Goal: Task Accomplishment & Management: Manage account settings

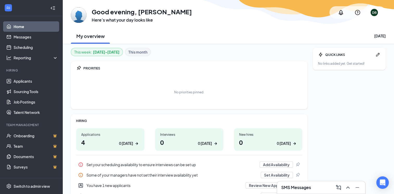
click at [96, 137] on div "Applications 4 0 [DATE]" at bounding box center [110, 140] width 69 height 23
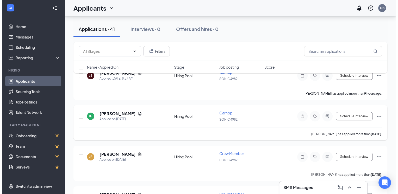
scroll to position [52, 0]
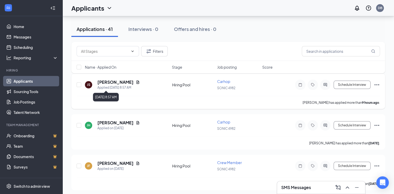
click at [121, 86] on div "Applied [DATE] 8:57 AM" at bounding box center [118, 87] width 42 height 5
click at [114, 83] on h5 "[PERSON_NAME]" at bounding box center [115, 83] width 36 height 6
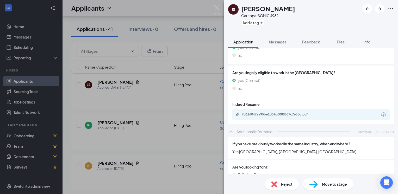
scroll to position [104, 0]
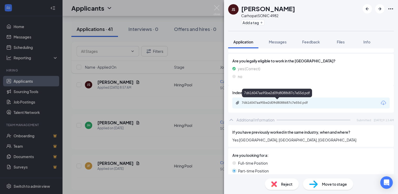
click at [284, 102] on div "7d616047aa95be2d09d8088687c7e55d.pdf" at bounding box center [278, 103] width 73 height 4
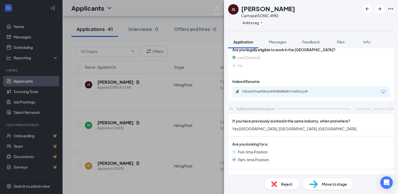
scroll to position [130, 0]
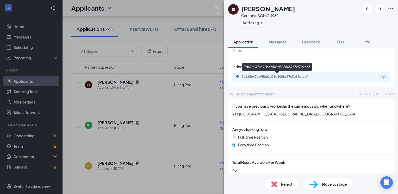
click at [283, 76] on div "7d616047aa95be2d09d8088687c7e55d.pdf" at bounding box center [278, 77] width 73 height 4
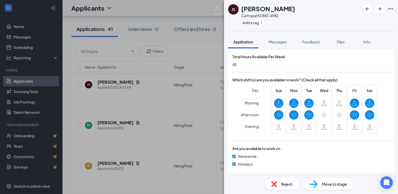
scroll to position [234, 0]
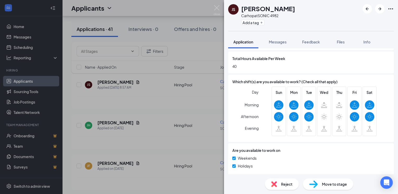
click at [110, 123] on div "JS [PERSON_NAME] Carhop at SONIC 4982 Add a tag Application Messages Feedback F…" at bounding box center [199, 97] width 398 height 194
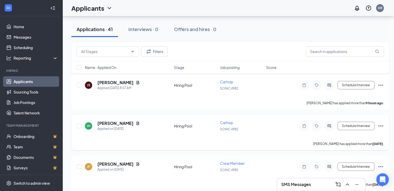
click at [113, 120] on h5 "[PERSON_NAME]" at bounding box center [115, 123] width 36 height 6
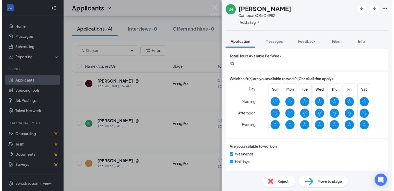
scroll to position [158, 0]
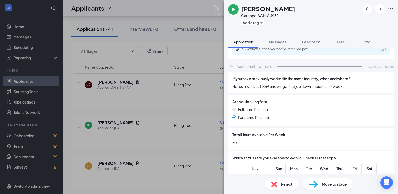
click at [215, 7] on img at bounding box center [217, 10] width 7 height 10
